Goal: Transaction & Acquisition: Book appointment/travel/reservation

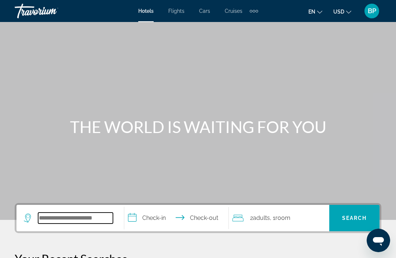
click at [100, 217] on input "Search hotel destination" at bounding box center [75, 218] width 75 height 11
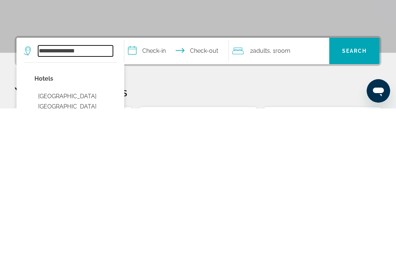
scroll to position [18, 0]
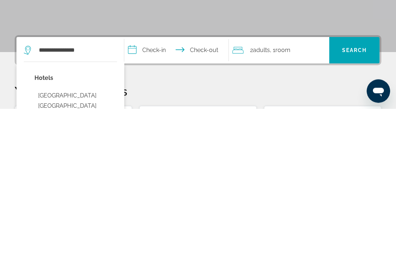
type input "**********"
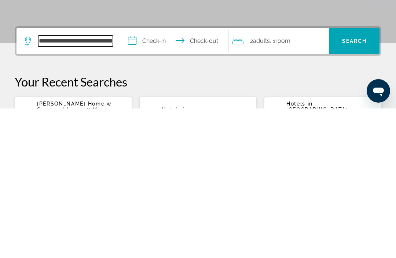
scroll to position [30, 0]
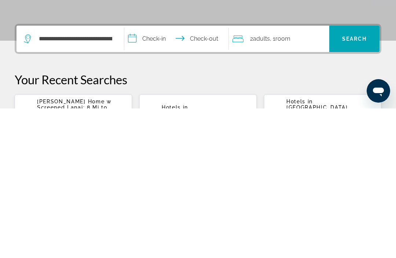
click at [150, 175] on input "**********" at bounding box center [177, 189] width 107 height 29
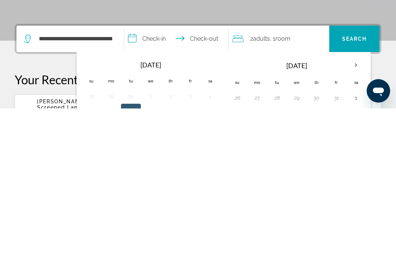
scroll to position [179, 0]
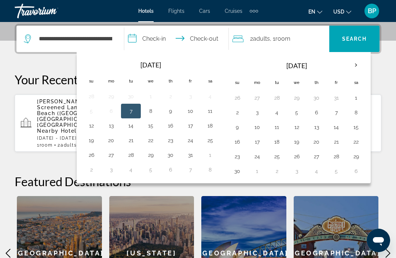
click at [195, 128] on button "17" at bounding box center [190, 126] width 12 height 10
click at [92, 144] on button "19" at bounding box center [91, 140] width 12 height 10
type input "**********"
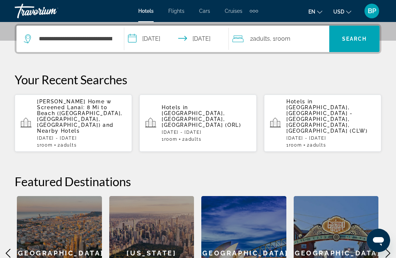
click at [359, 41] on span "Search" at bounding box center [354, 39] width 25 height 6
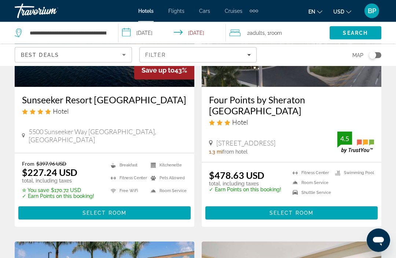
scroll to position [121, 0]
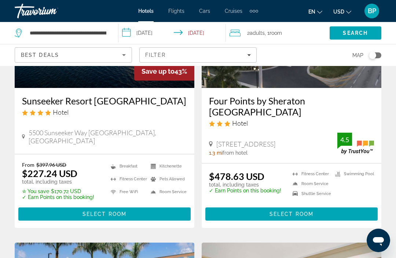
click at [128, 215] on span "Main content" at bounding box center [104, 214] width 172 height 18
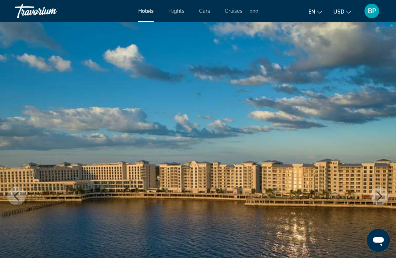
click at [378, 200] on button "Next image" at bounding box center [379, 196] width 18 height 18
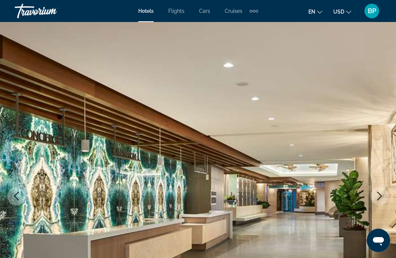
click at [377, 193] on icon "Next image" at bounding box center [379, 196] width 9 height 9
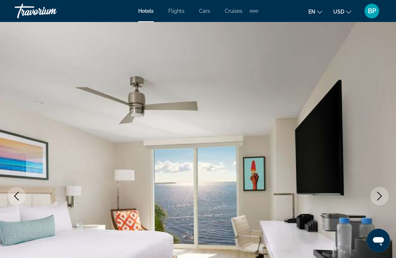
click at [376, 196] on icon "Next image" at bounding box center [379, 196] width 9 height 9
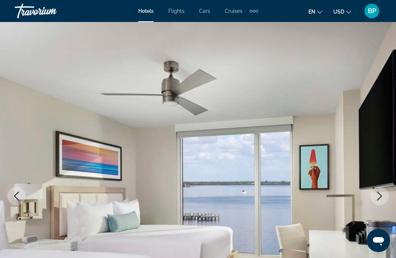
click at [373, 194] on button "Next image" at bounding box center [379, 196] width 18 height 18
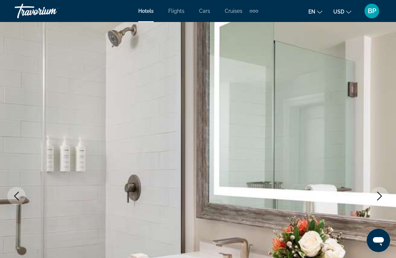
click at [372, 197] on button "Next image" at bounding box center [379, 196] width 18 height 18
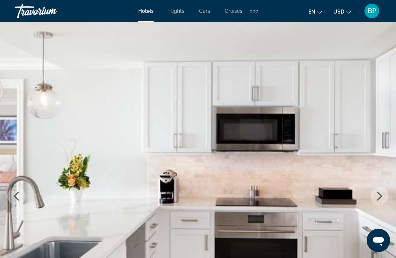
click at [377, 191] on button "Next image" at bounding box center [379, 196] width 18 height 18
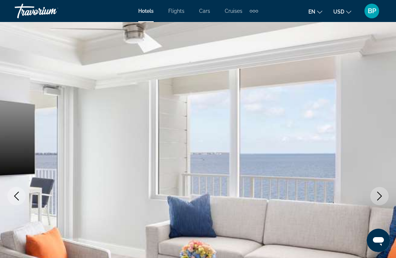
click at [376, 196] on icon "Next image" at bounding box center [379, 196] width 9 height 9
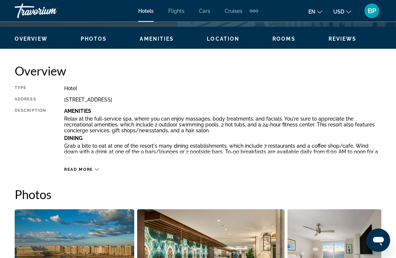
scroll to position [343, 0]
click at [101, 169] on div "Read more" at bounding box center [222, 162] width 317 height 20
click at [106, 170] on div "Read more" at bounding box center [222, 162] width 317 height 20
click at [97, 168] on icon "Main content" at bounding box center [97, 169] width 4 height 4
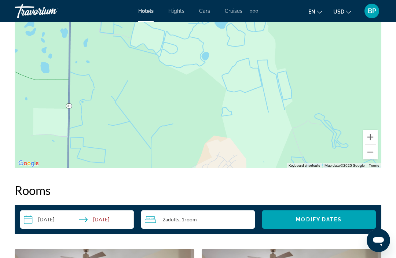
scroll to position [1409, 0]
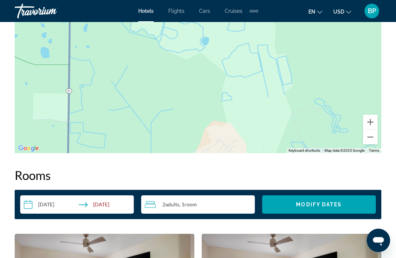
click at [370, 130] on button "Zoom out" at bounding box center [370, 137] width 15 height 15
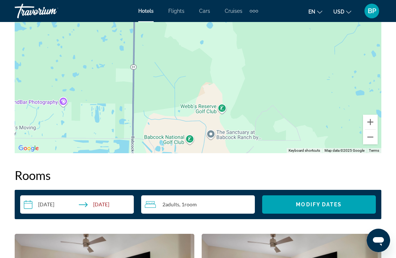
click at [373, 130] on button "Zoom out" at bounding box center [370, 137] width 15 height 15
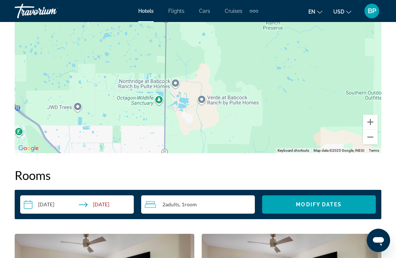
click at [373, 130] on button "Zoom out" at bounding box center [370, 137] width 15 height 15
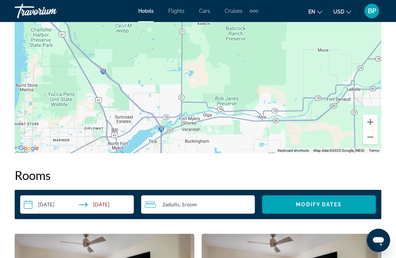
click at [374, 130] on button "Zoom out" at bounding box center [370, 137] width 15 height 15
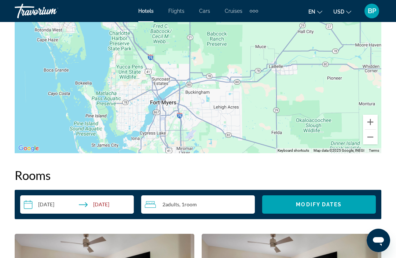
click at [373, 130] on button "Zoom out" at bounding box center [370, 137] width 15 height 15
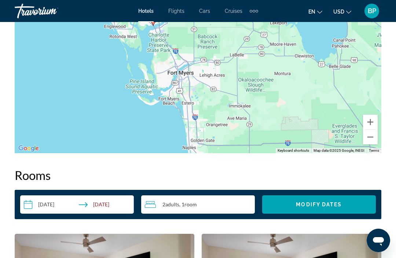
click at [373, 115] on button "Zoom in" at bounding box center [370, 122] width 15 height 15
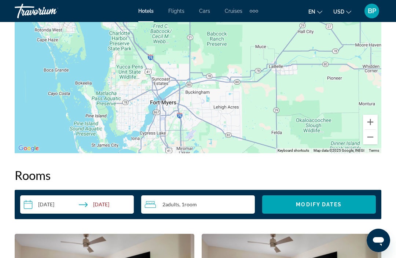
click at [373, 115] on button "Zoom in" at bounding box center [370, 122] width 15 height 15
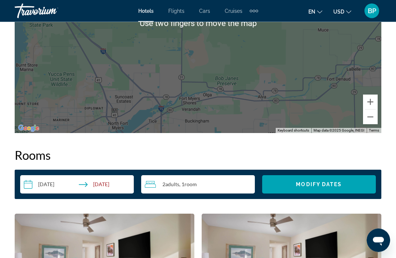
scroll to position [1428, 0]
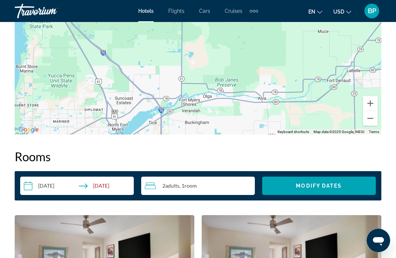
click at [370, 96] on button "Zoom in" at bounding box center [370, 103] width 15 height 15
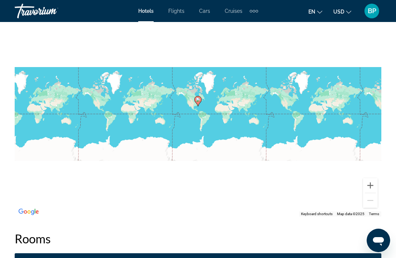
scroll to position [1347, 0]
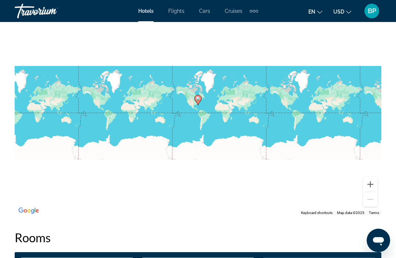
click at [370, 177] on button "Zoom in" at bounding box center [370, 184] width 15 height 15
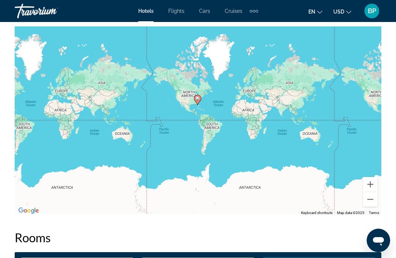
click at [371, 177] on button "Zoom in" at bounding box center [370, 184] width 15 height 15
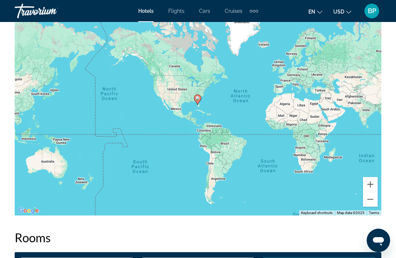
click at [373, 177] on button "Zoom in" at bounding box center [370, 184] width 15 height 15
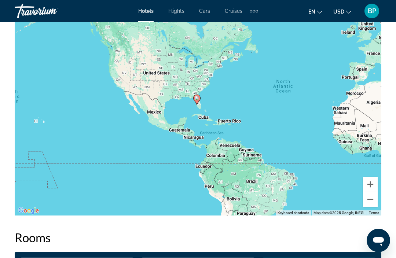
click at [372, 177] on button "Zoom in" at bounding box center [370, 184] width 15 height 15
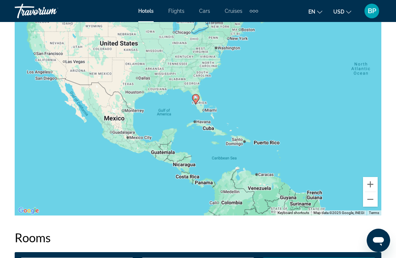
click at [375, 177] on button "Zoom in" at bounding box center [370, 184] width 15 height 15
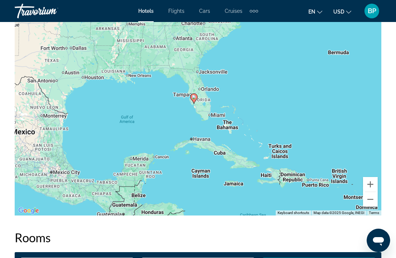
click at [373, 177] on button "Zoom in" at bounding box center [370, 184] width 15 height 15
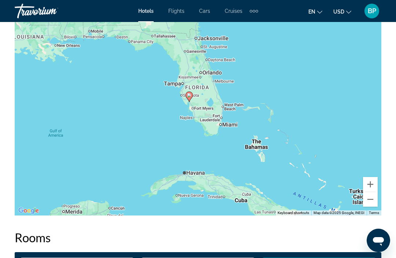
click at [374, 177] on button "Zoom in" at bounding box center [370, 184] width 15 height 15
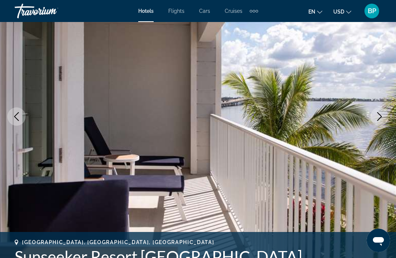
scroll to position [0, 0]
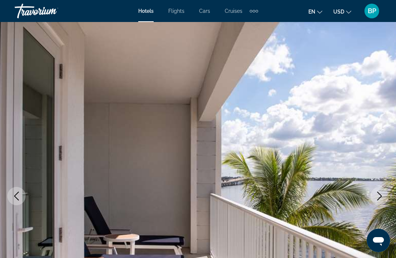
click at [23, 190] on button "Previous image" at bounding box center [16, 196] width 18 height 18
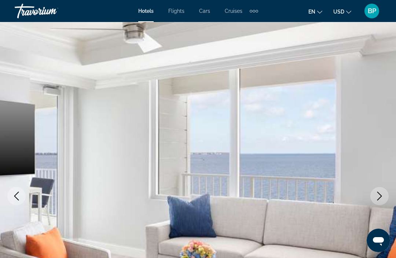
click at [27, 191] on img "Main content" at bounding box center [198, 196] width 396 height 348
click at [22, 188] on img "Main content" at bounding box center [198, 196] width 396 height 348
click at [19, 194] on icon "Previous image" at bounding box center [16, 196] width 9 height 9
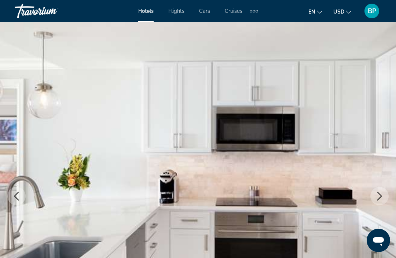
click at [370, 199] on button "Next image" at bounding box center [379, 196] width 18 height 18
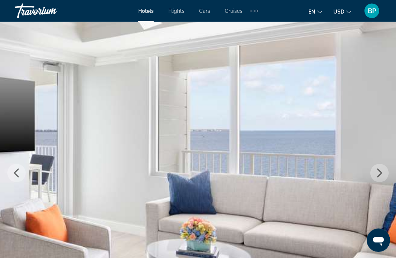
scroll to position [23, 0]
click at [374, 170] on button "Next image" at bounding box center [379, 173] width 18 height 18
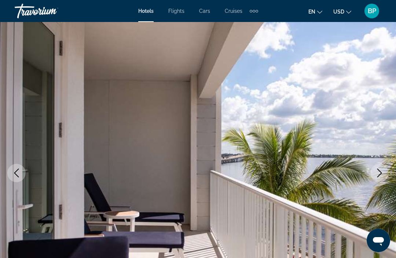
click at [373, 175] on button "Next image" at bounding box center [379, 173] width 18 height 18
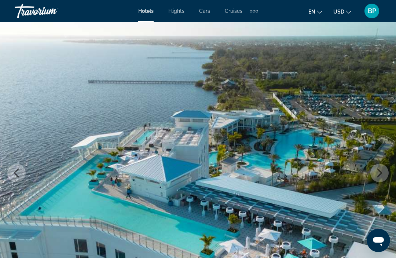
click at [373, 174] on button "Next image" at bounding box center [379, 173] width 18 height 18
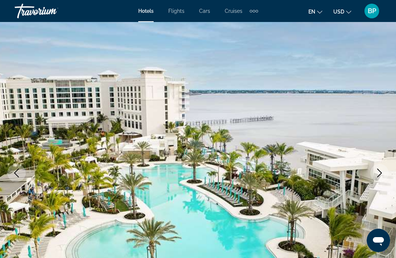
click at [21, 173] on button "Previous image" at bounding box center [16, 173] width 18 height 18
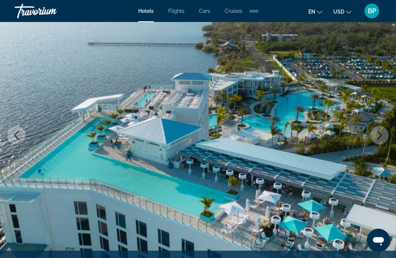
scroll to position [62, 0]
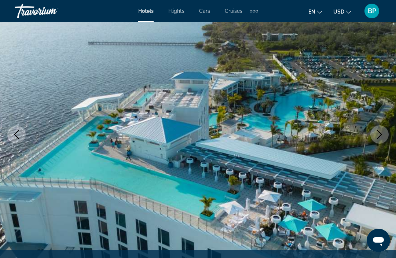
click at [378, 133] on icon "Next image" at bounding box center [379, 134] width 9 height 9
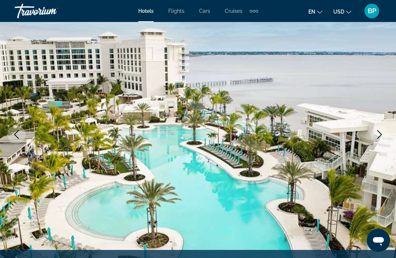
click at [23, 139] on button "Previous image" at bounding box center [16, 134] width 18 height 18
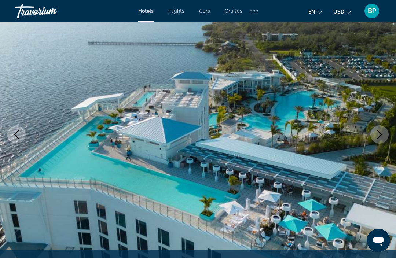
click at [379, 141] on button "Next image" at bounding box center [379, 134] width 18 height 18
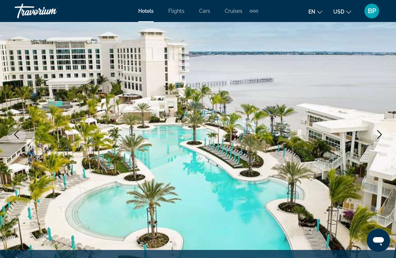
click at [377, 143] on button "Next image" at bounding box center [379, 134] width 18 height 18
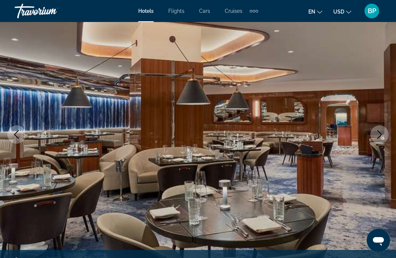
click at [381, 137] on icon "Next image" at bounding box center [379, 134] width 9 height 9
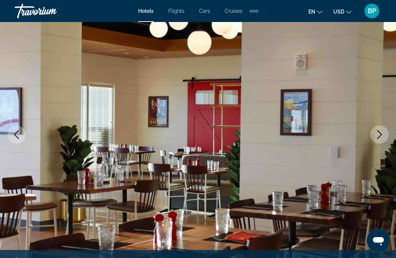
click at [380, 133] on icon "Next image" at bounding box center [379, 134] width 5 height 9
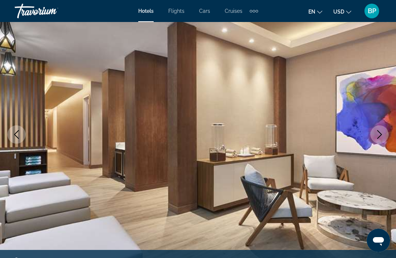
click at [374, 136] on button "Next image" at bounding box center [379, 134] width 18 height 18
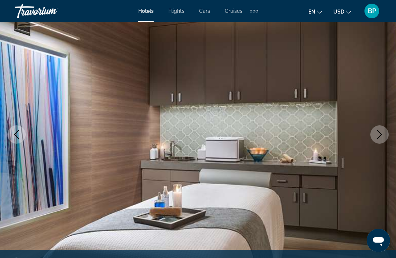
click at [373, 130] on button "Next image" at bounding box center [379, 134] width 18 height 18
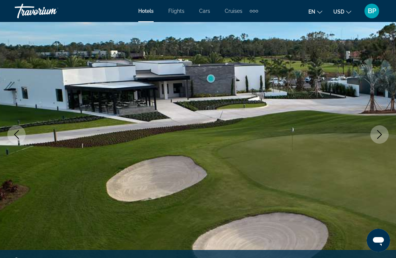
click at [375, 131] on icon "Next image" at bounding box center [379, 134] width 9 height 9
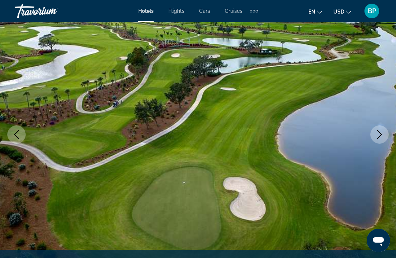
click at [375, 136] on icon "Next image" at bounding box center [379, 134] width 9 height 9
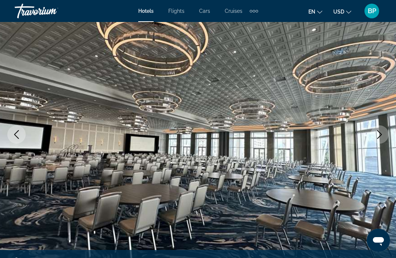
click at [20, 133] on icon "Previous image" at bounding box center [16, 134] width 9 height 9
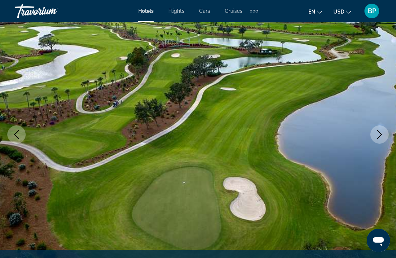
click at [377, 136] on icon "Next image" at bounding box center [379, 134] width 9 height 9
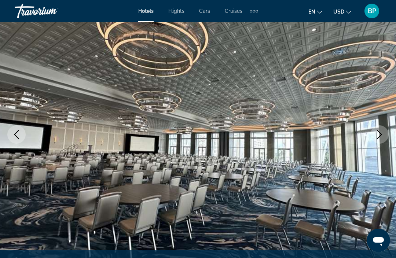
click at [380, 136] on icon "Next image" at bounding box center [379, 134] width 5 height 9
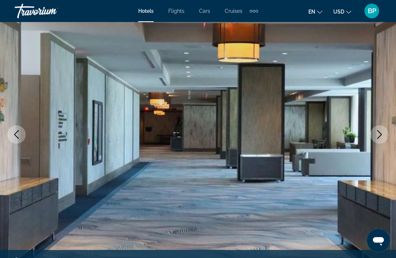
click at [381, 136] on icon "Next image" at bounding box center [379, 134] width 9 height 9
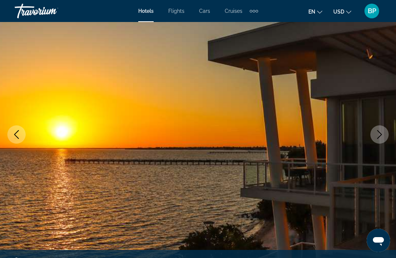
click at [382, 137] on icon "Next image" at bounding box center [379, 134] width 9 height 9
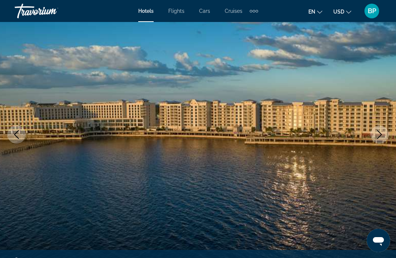
click at [378, 140] on button "Next image" at bounding box center [379, 134] width 18 height 18
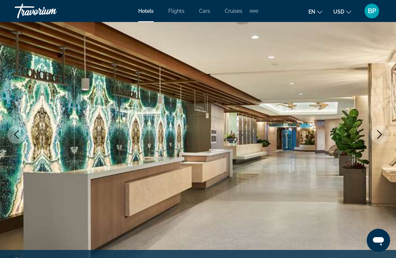
click at [380, 139] on button "Next image" at bounding box center [379, 134] width 18 height 18
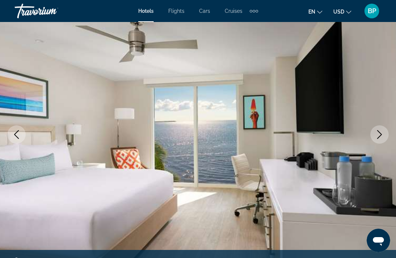
click at [380, 141] on button "Next image" at bounding box center [379, 134] width 18 height 18
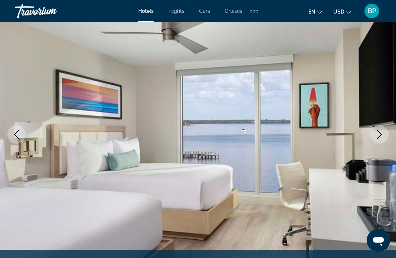
click at [381, 136] on icon "Next image" at bounding box center [379, 134] width 9 height 9
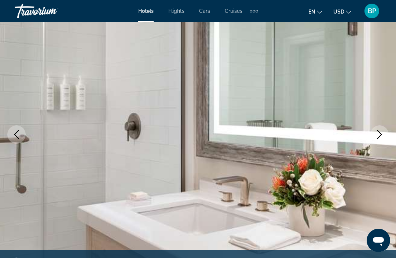
click at [382, 132] on icon "Next image" at bounding box center [379, 134] width 9 height 9
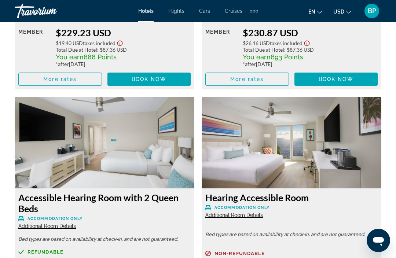
scroll to position [2064, 0]
click at [29, 136] on img "Main content" at bounding box center [105, 143] width 180 height 92
click at [30, 192] on h3 "Accessible Hearing Room with 2 Queen Beds" at bounding box center [104, 203] width 172 height 22
click at [52, 192] on h3 "Accessible Hearing Room with 2 Queen Beds" at bounding box center [104, 203] width 172 height 22
click at [47, 152] on img "Main content" at bounding box center [105, 143] width 180 height 92
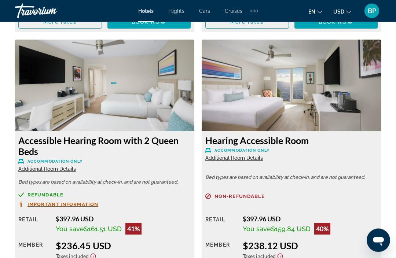
scroll to position [2121, 0]
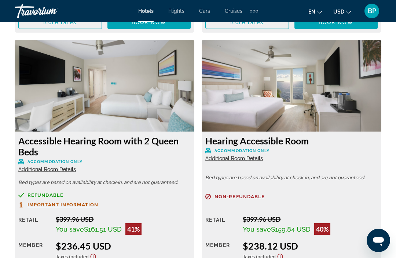
click at [255, 145] on div "Hearing Accessible Room Accommodation Only Additional Room Details Bed types ar…" at bounding box center [292, 217] width 180 height 171
click at [227, 155] on span "Additional Room Details" at bounding box center [234, 158] width 58 height 6
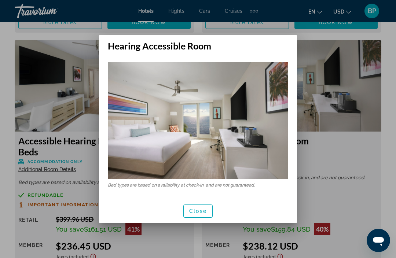
scroll to position [0, 0]
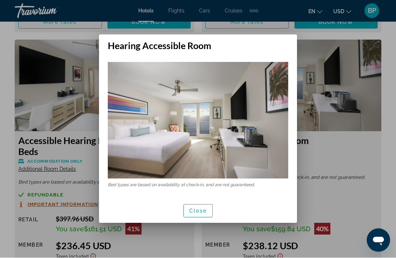
click at [198, 208] on span "Close" at bounding box center [198, 211] width 18 height 6
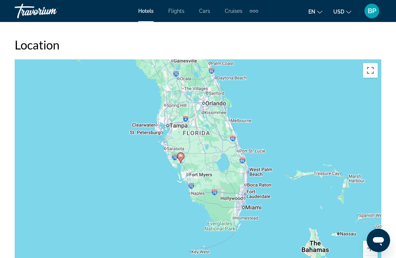
scroll to position [1287, 0]
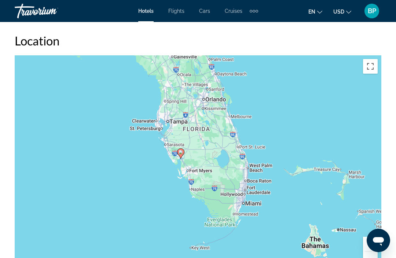
click at [370, 252] on button "Zoom out" at bounding box center [370, 259] width 15 height 15
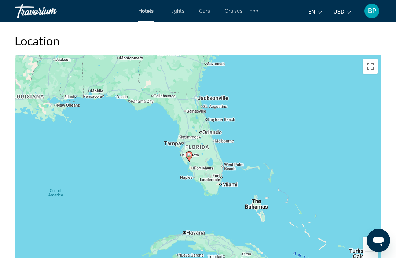
click at [374, 252] on button "Zoom out" at bounding box center [370, 259] width 15 height 15
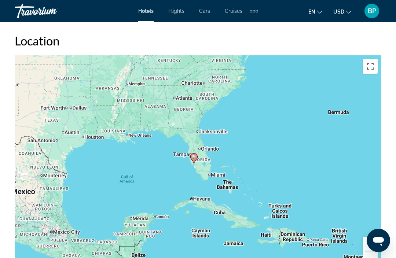
click at [371, 237] on button "Zoom in" at bounding box center [370, 244] width 15 height 15
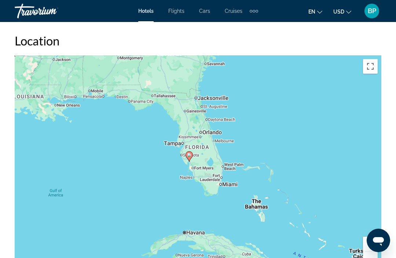
click at [373, 237] on button "Zoom in" at bounding box center [370, 244] width 15 height 15
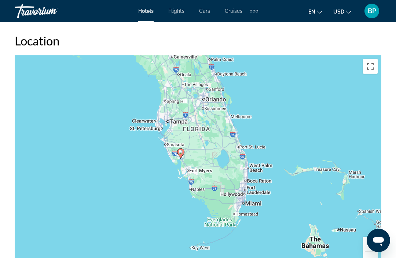
click at [371, 237] on button "Zoom in" at bounding box center [370, 244] width 15 height 15
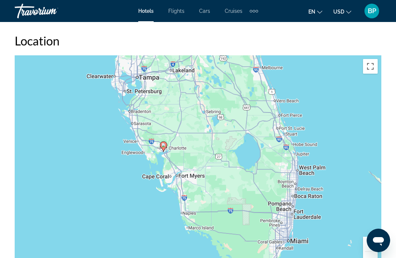
click at [376, 237] on button "Zoom in" at bounding box center [370, 244] width 15 height 15
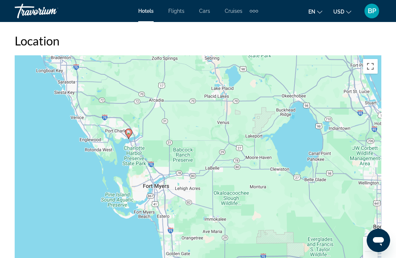
click at [376, 237] on button "Zoom in" at bounding box center [370, 244] width 15 height 15
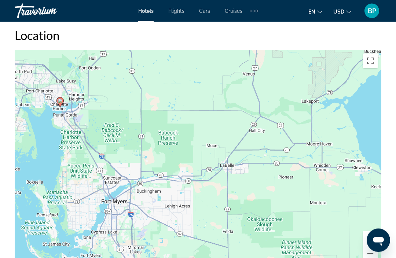
scroll to position [1293, 0]
click at [375, 246] on button "Zoom out" at bounding box center [370, 253] width 15 height 15
